Goal: Information Seeking & Learning: Understand process/instructions

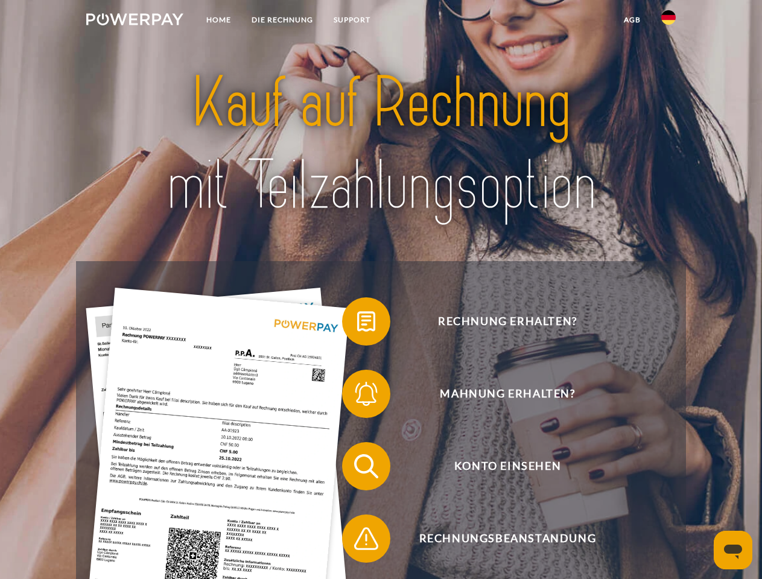
click at [135, 21] on img at bounding box center [134, 19] width 97 height 12
click at [668, 21] on img at bounding box center [668, 17] width 14 height 14
click at [632, 20] on link "agb" at bounding box center [631, 20] width 37 height 22
click at [357, 324] on span at bounding box center [348, 321] width 60 height 60
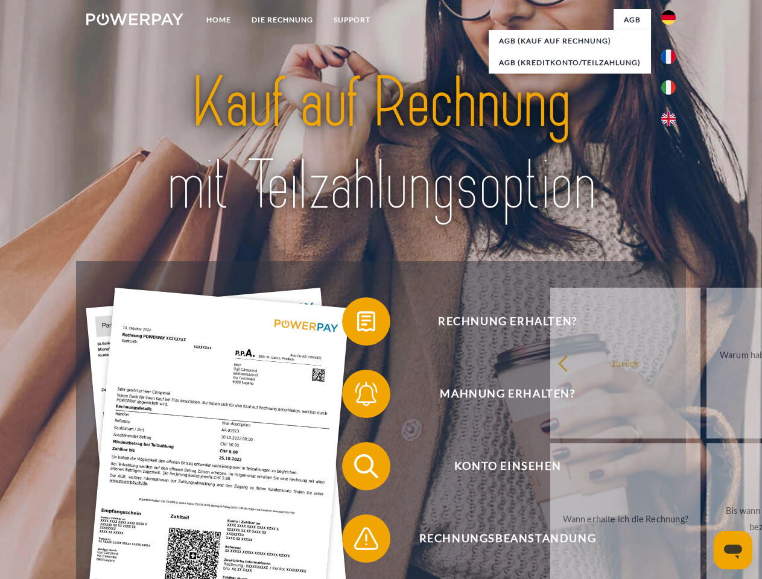
click at [357, 396] on span at bounding box center [348, 394] width 60 height 60
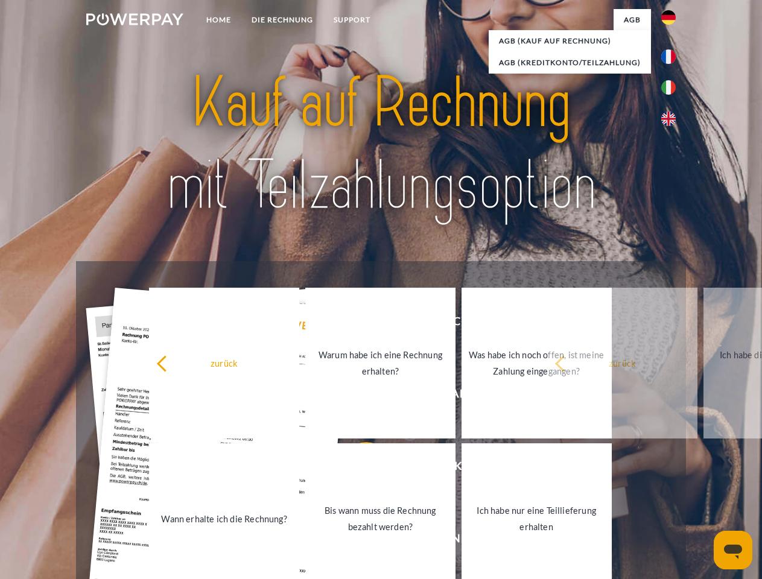
click at [357, 469] on link "Bis wann muss die Rechnung bezahlt werden?" at bounding box center [380, 518] width 150 height 151
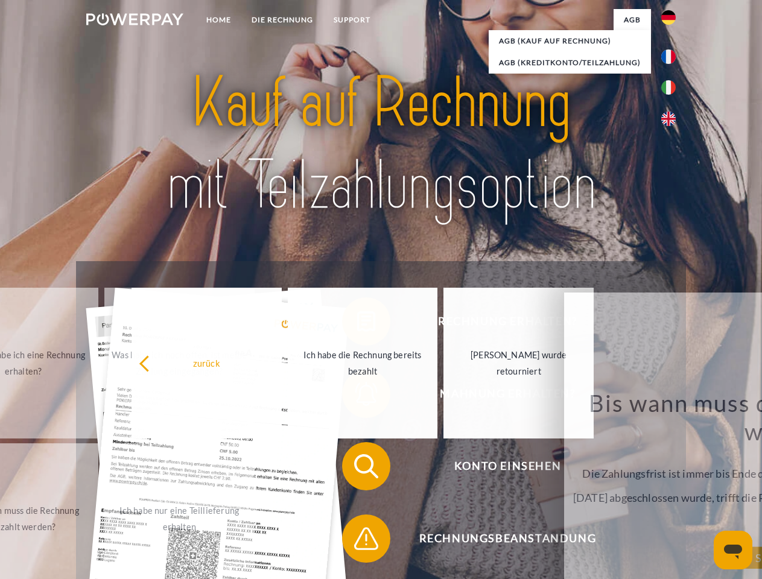
click at [357, 541] on span at bounding box center [348, 538] width 60 height 60
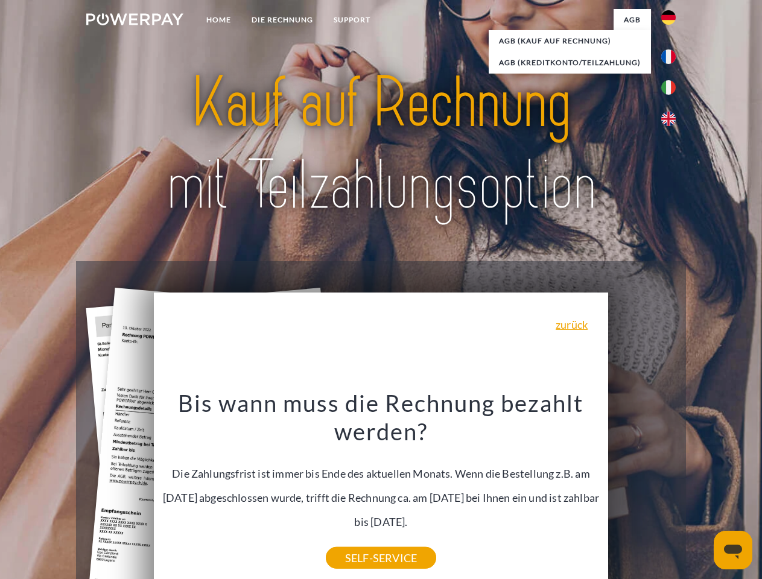
click at [733, 550] on icon "Messaging-Fenster öffnen" at bounding box center [733, 552] width 18 height 14
